Goal: Transaction & Acquisition: Purchase product/service

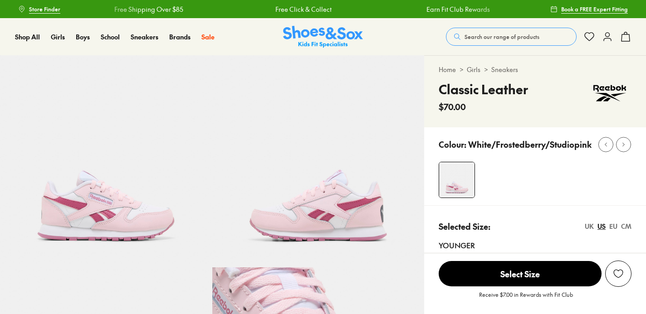
click at [473, 35] on span "Search our range of products" at bounding box center [501, 37] width 75 height 8
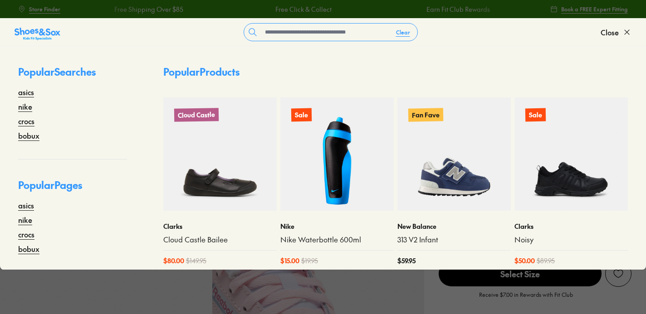
click at [481, 40] on form "Clear" at bounding box center [330, 32] width 540 height 18
select select "*"
click at [295, 21] on div "Clear Close" at bounding box center [323, 33] width 646 height 28
click at [296, 32] on input "text" at bounding box center [324, 32] width 127 height 17
type input "**********"
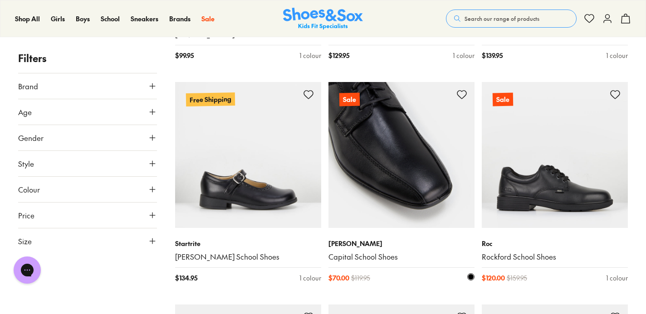
scroll to position [1190, 0]
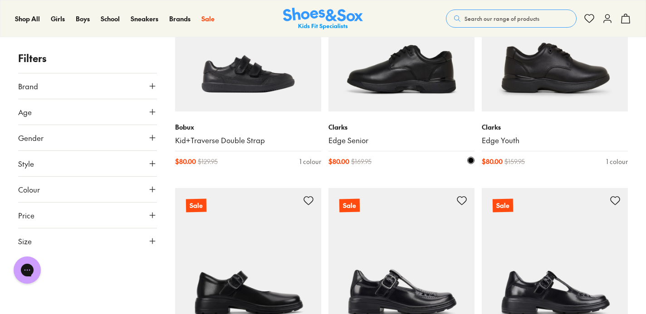
scroll to position [3919, 0]
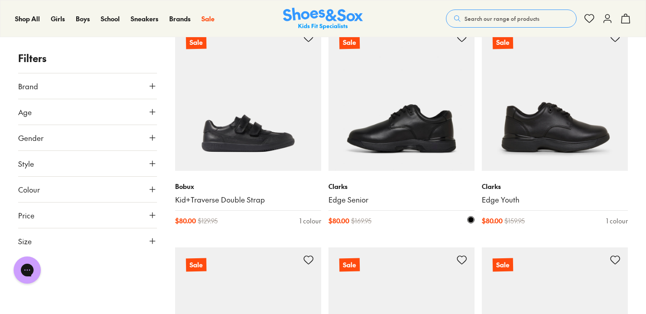
click at [411, 99] on img at bounding box center [401, 98] width 146 height 146
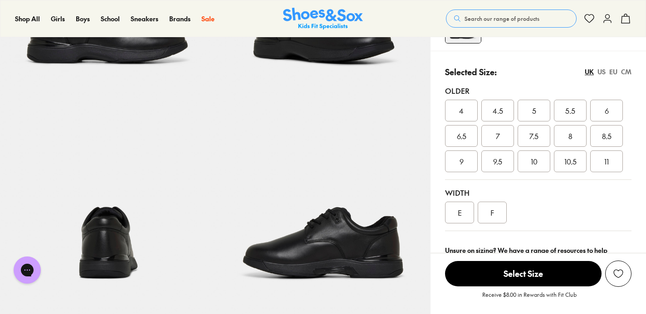
select select "*"
click at [124, 232] on img at bounding box center [107, 197] width 215 height 215
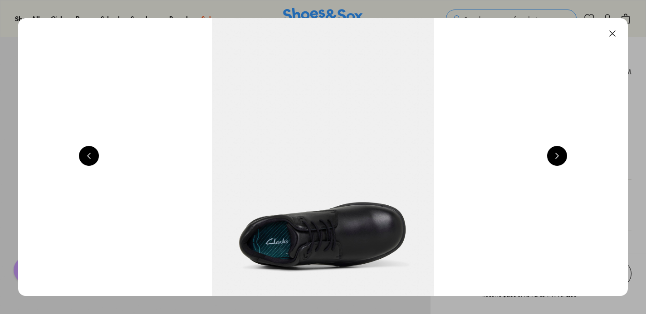
scroll to position [0, 1839]
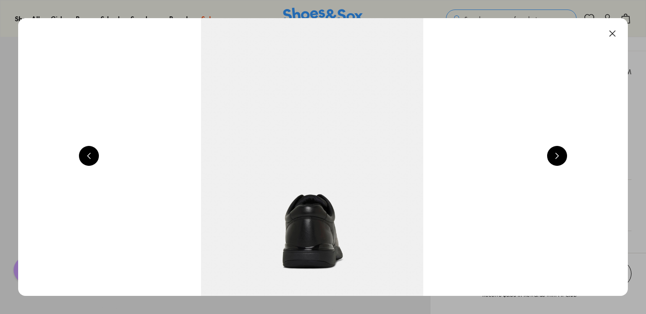
click at [545, 150] on img at bounding box center [311, 157] width 609 height 278
click at [551, 150] on div at bounding box center [557, 157] width 20 height 22
click at [581, 162] on img at bounding box center [311, 157] width 609 height 278
click at [563, 161] on button at bounding box center [557, 156] width 20 height 20
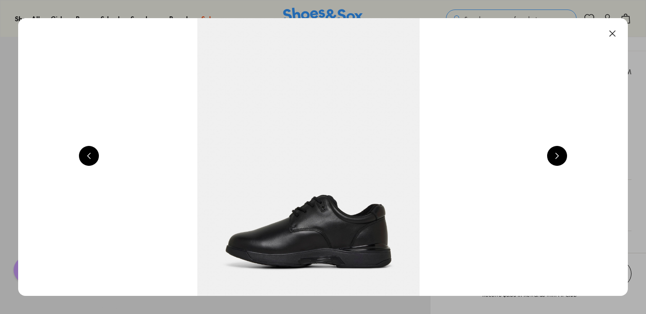
click at [561, 154] on button at bounding box center [557, 156] width 20 height 20
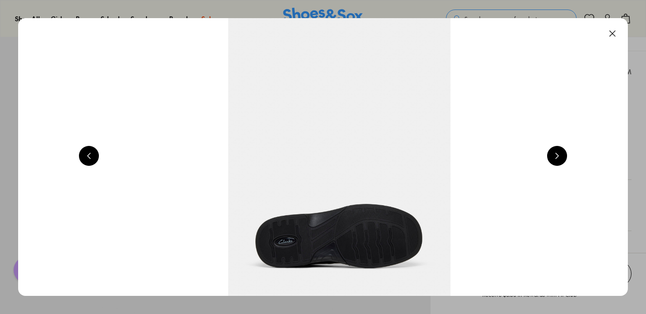
scroll to position [0, 3065]
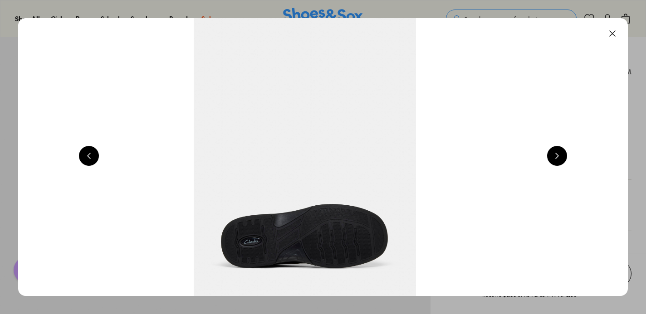
click at [617, 33] on button at bounding box center [612, 34] width 20 height 20
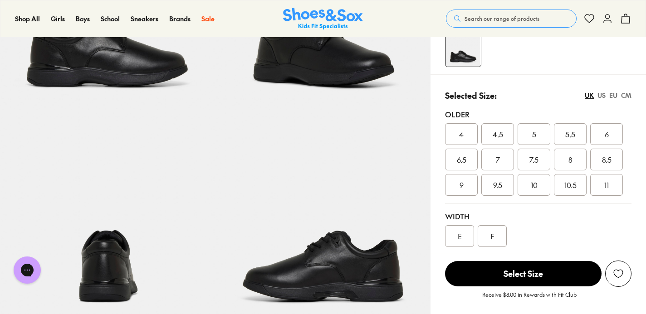
scroll to position [154, 0]
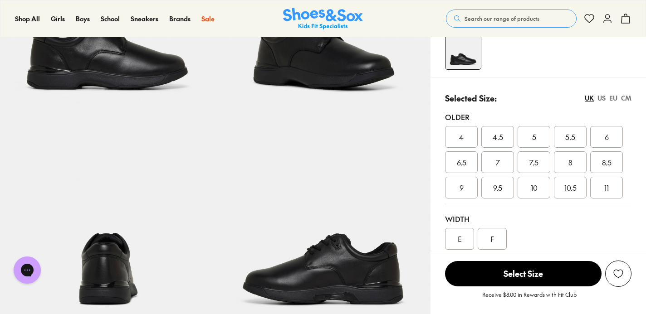
click at [572, 141] on span "5.5" at bounding box center [570, 136] width 10 height 11
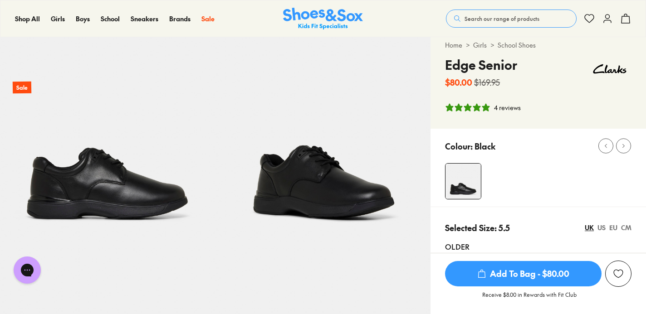
scroll to position [25, 0]
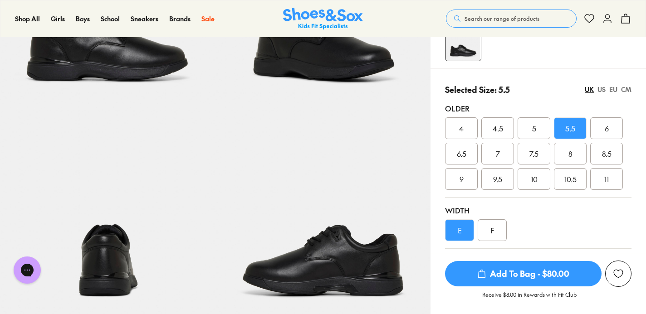
scroll to position [180, 0]
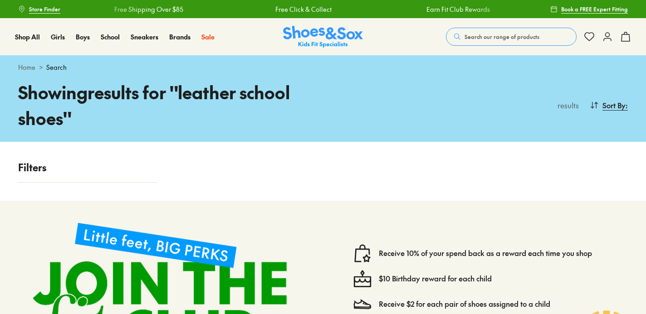
click at [473, 34] on span "Search our range of products" at bounding box center [501, 37] width 75 height 8
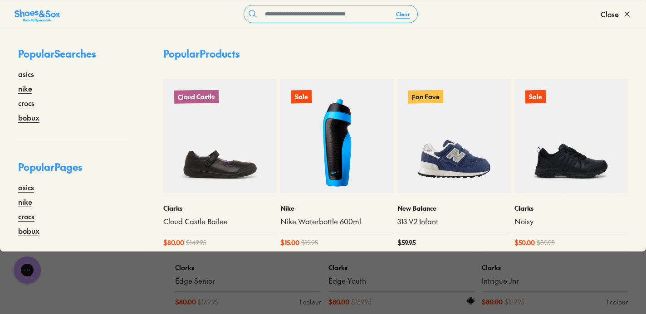
click at [350, 285] on link "Edge Youth" at bounding box center [401, 281] width 146 height 10
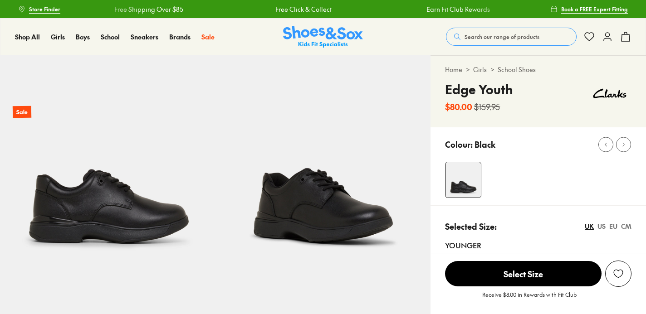
click at [277, 264] on img at bounding box center [322, 162] width 215 height 215
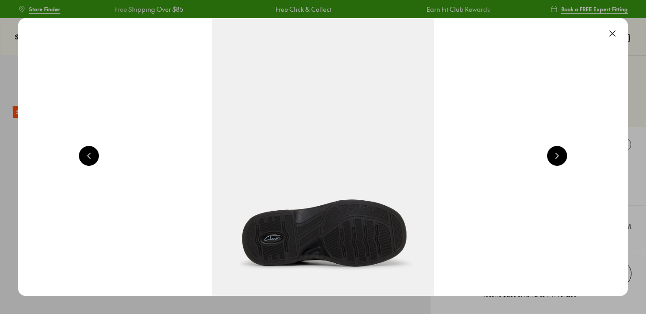
scroll to position [0, 1226]
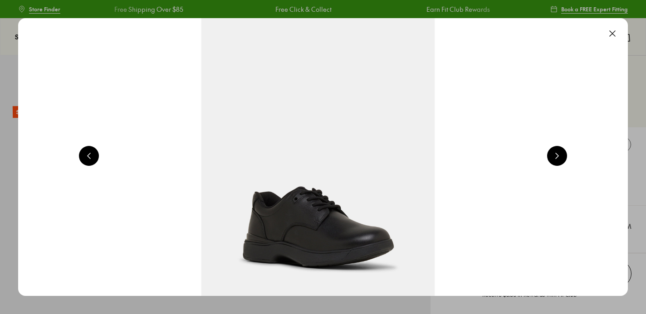
select select "*"
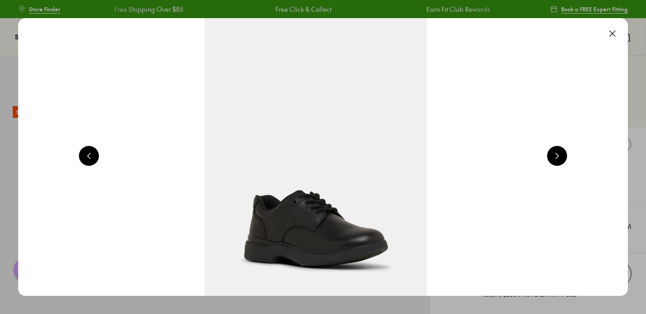
scroll to position [0, 0]
click at [615, 36] on button at bounding box center [612, 34] width 20 height 20
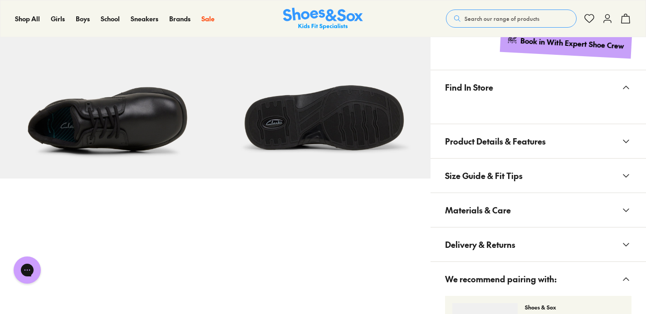
scroll to position [520, 0]
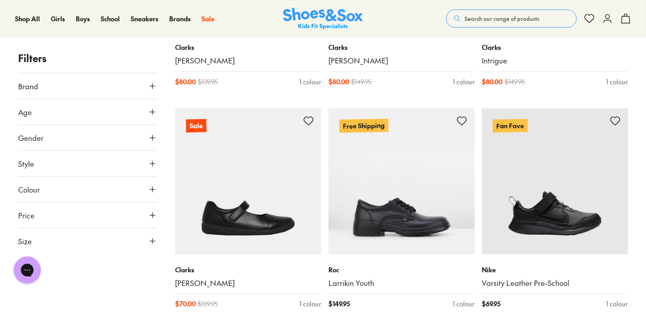
scroll to position [1727, 0]
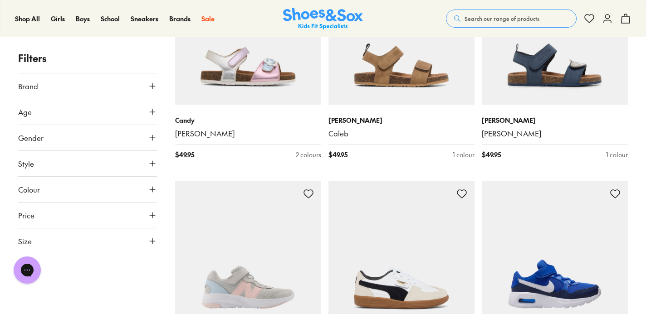
scroll to position [6073, 0]
click at [475, 15] on span "Search our range of products" at bounding box center [501, 19] width 75 height 8
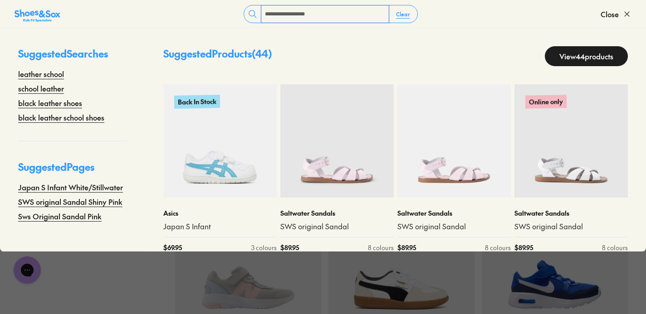
type input "**********"
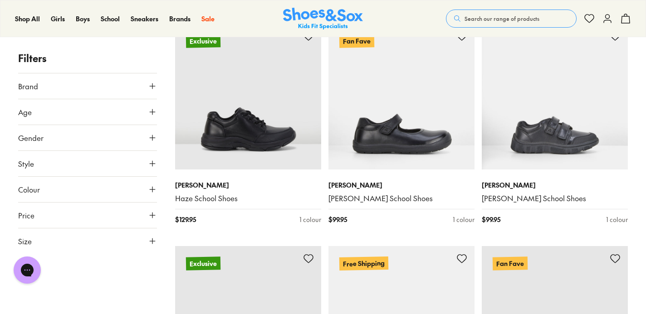
scroll to position [1029, 0]
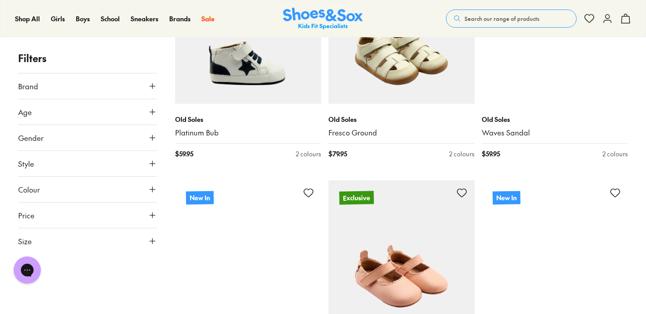
scroll to position [5261, 0]
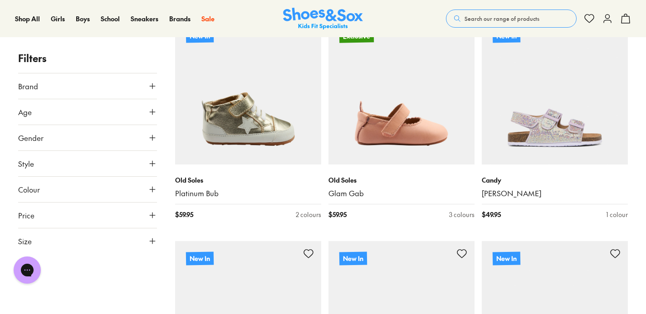
click at [486, 21] on span "Search our range of products" at bounding box center [501, 19] width 75 height 8
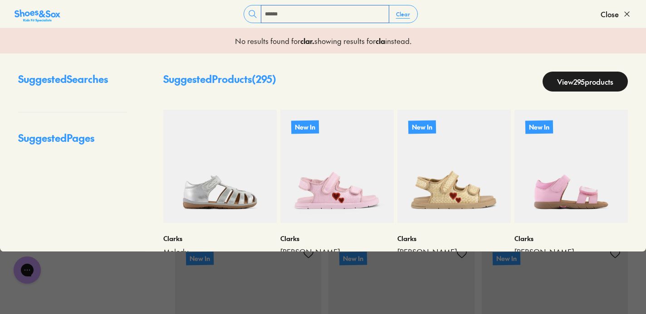
type input "******"
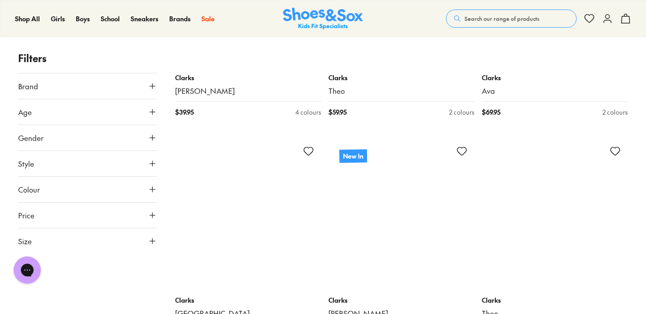
scroll to position [4045, 0]
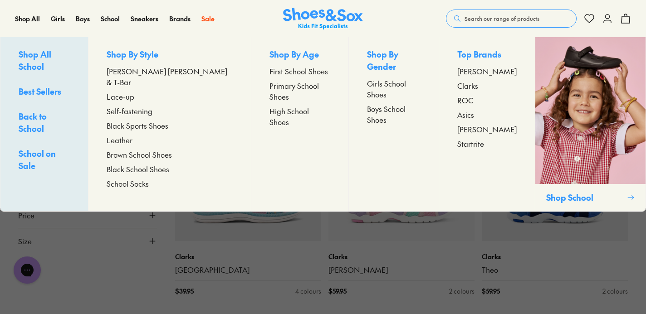
click at [134, 91] on span "Lace-up" at bounding box center [121, 96] width 28 height 11
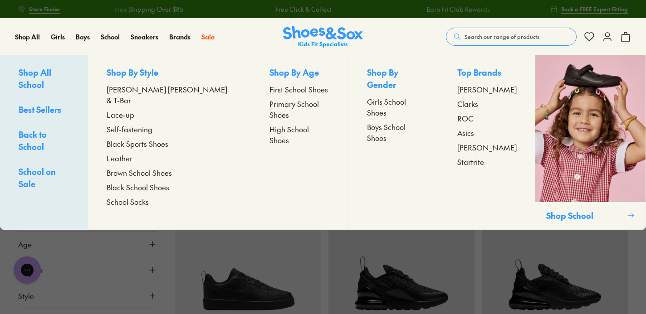
click at [134, 182] on span "Black School Shoes" at bounding box center [138, 187] width 63 height 11
click at [137, 182] on span "Black School Shoes" at bounding box center [138, 187] width 63 height 11
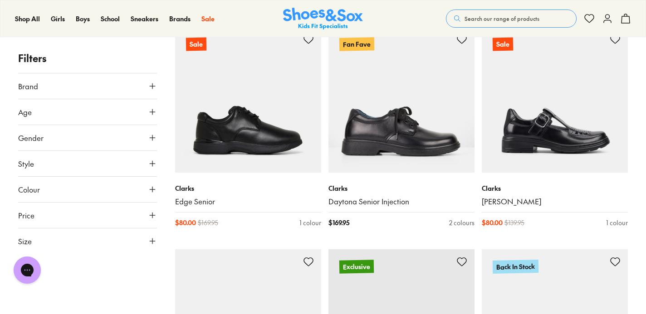
scroll to position [431, 0]
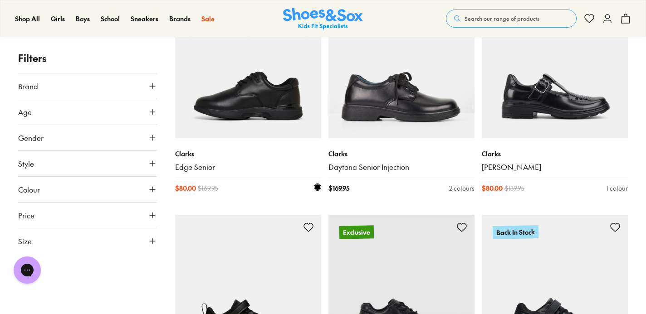
click at [213, 128] on img at bounding box center [248, 65] width 146 height 146
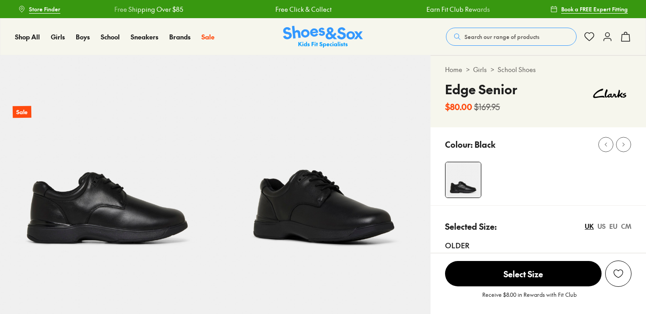
select select "*"
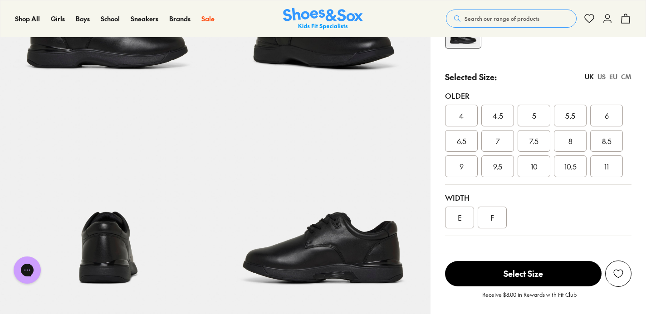
click at [565, 112] on span "5.5" at bounding box center [570, 115] width 10 height 11
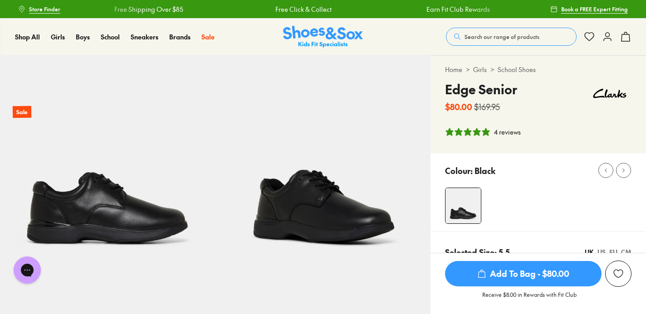
click at [452, 109] on b "$80.00" at bounding box center [458, 107] width 27 height 12
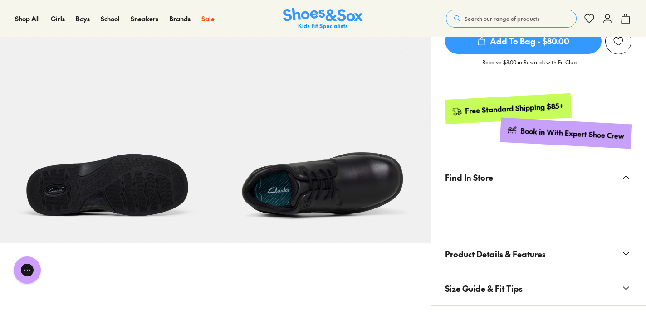
scroll to position [459, 0]
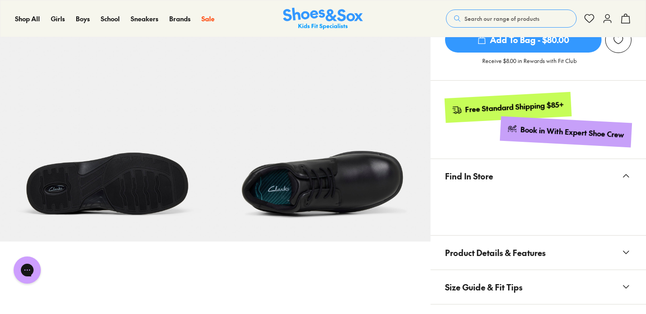
click at [343, 186] on img at bounding box center [322, 133] width 215 height 215
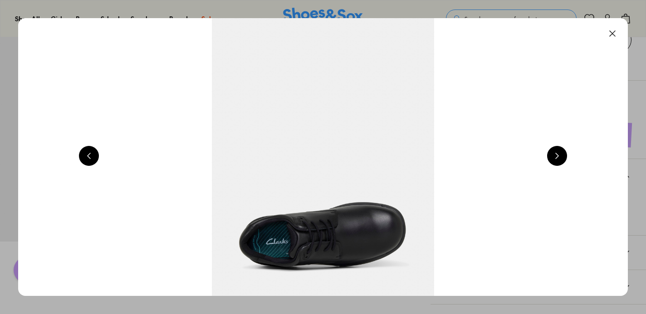
scroll to position [0, 3678]
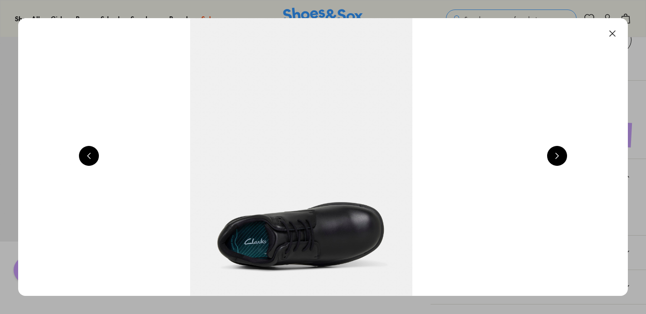
click at [611, 34] on button at bounding box center [612, 34] width 20 height 20
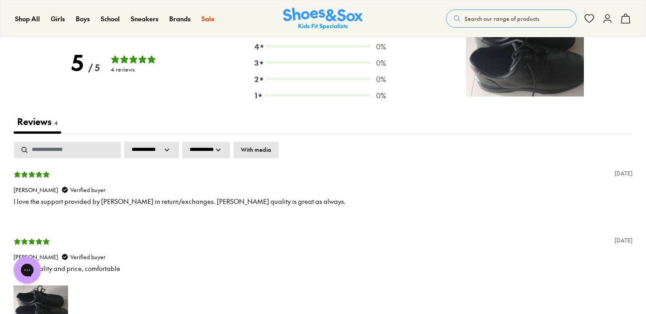
scroll to position [1506, 0]
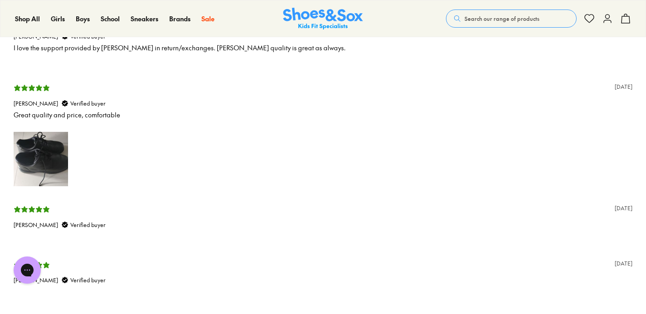
click at [46, 149] on img at bounding box center [41, 159] width 54 height 54
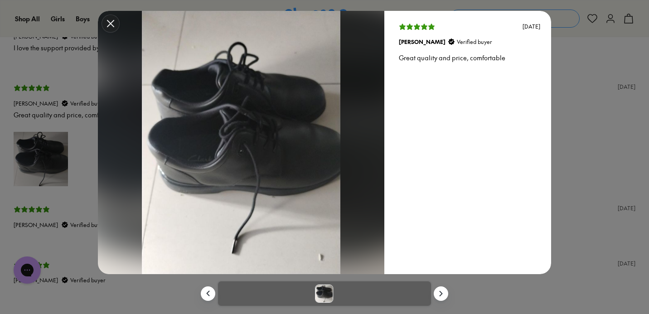
click at [105, 24] on button "Modal close button" at bounding box center [111, 24] width 18 height 18
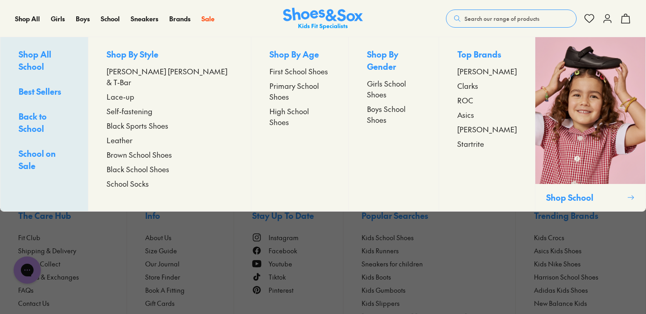
scroll to position [1858, 0]
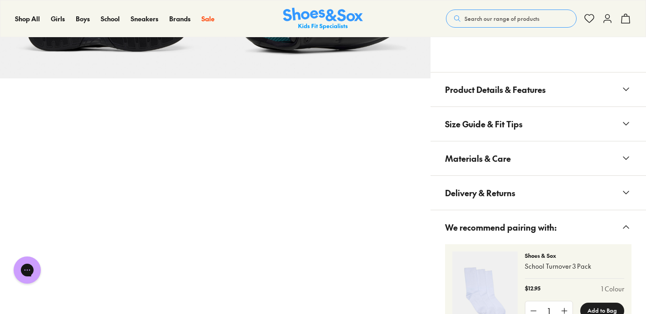
scroll to position [459, 0]
